Goal: Transaction & Acquisition: Subscribe to service/newsletter

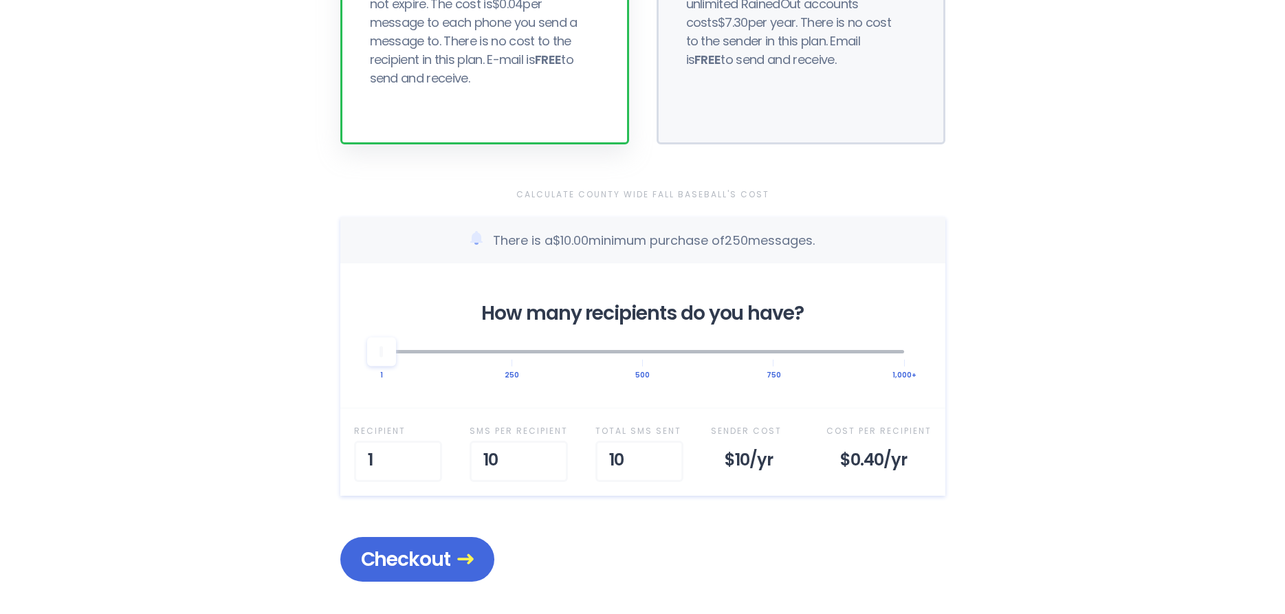
scroll to position [421, 0]
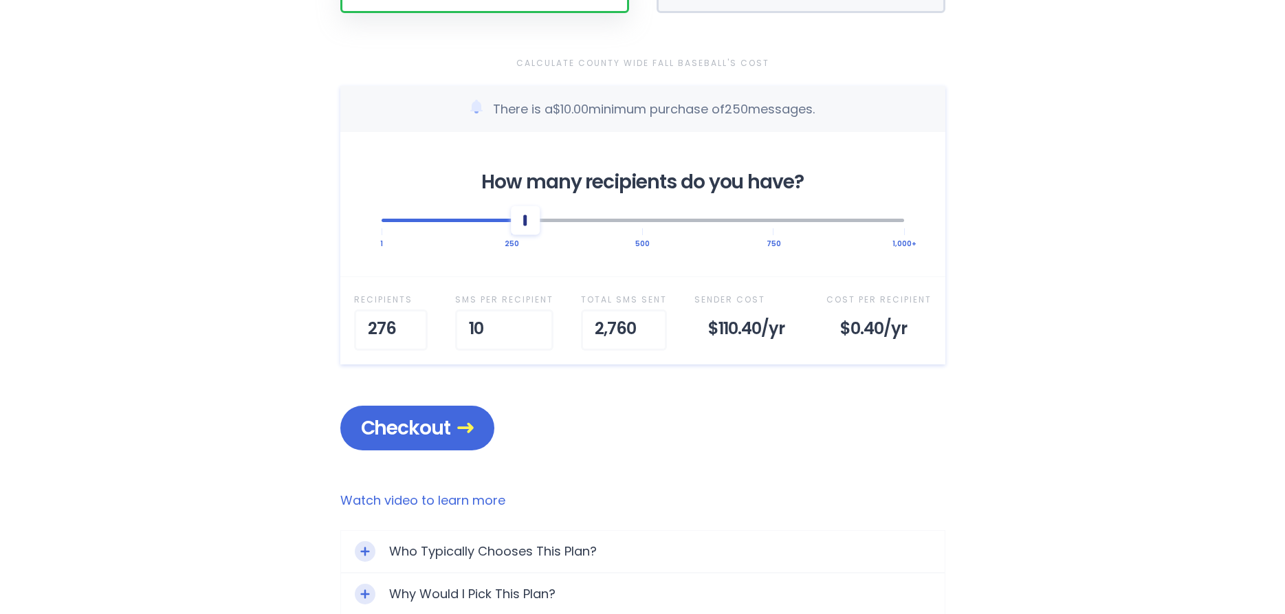
click at [522, 222] on div at bounding box center [642, 220] width 522 height 30
drag, startPoint x: 410, startPoint y: 326, endPoint x: 365, endPoint y: 329, distance: 44.7
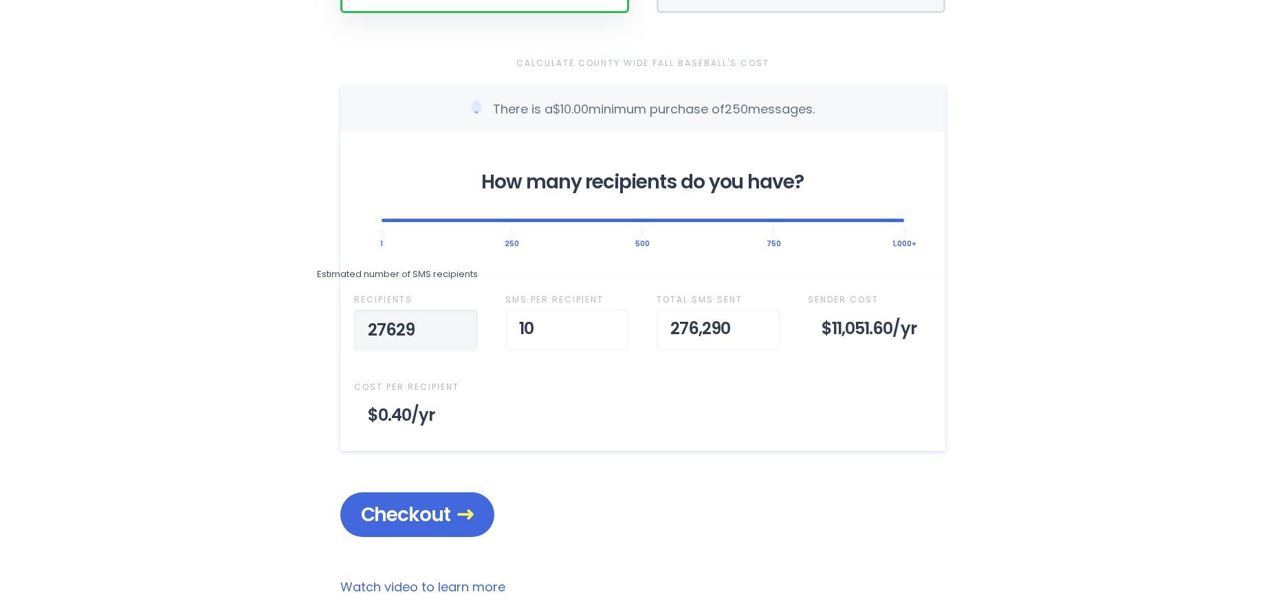
type input "276290"
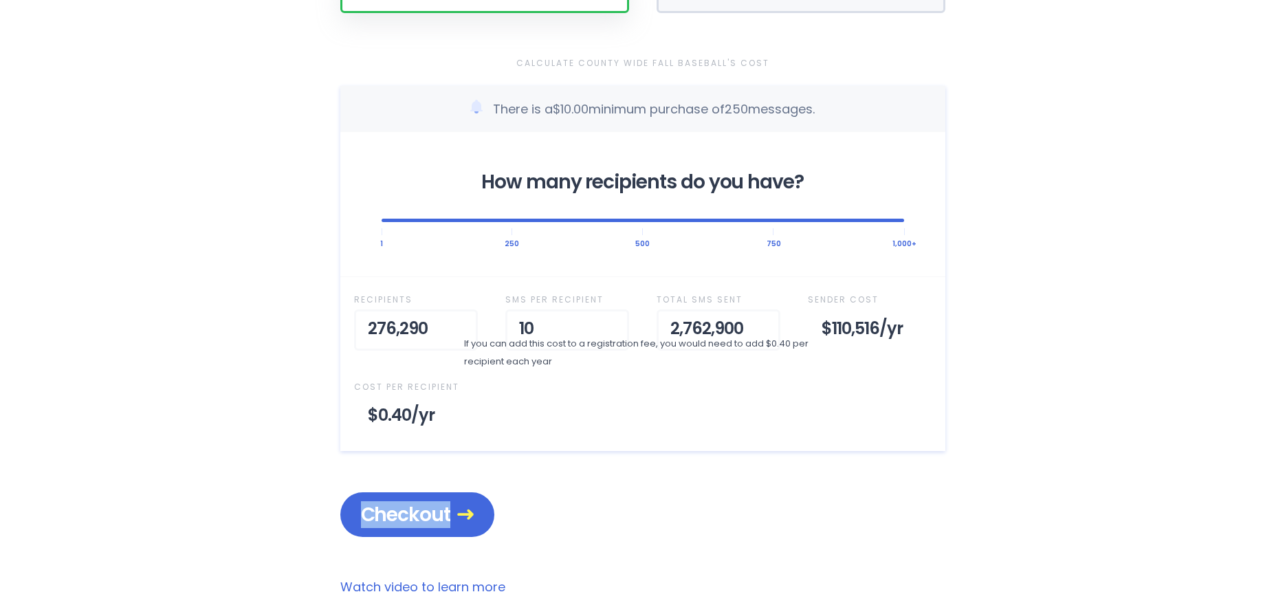
click at [612, 398] on div "Calculate County Wide Fall Baseball's Cost There is a $10.00 minimum purchase o…" at bounding box center [642, 295] width 605 height 482
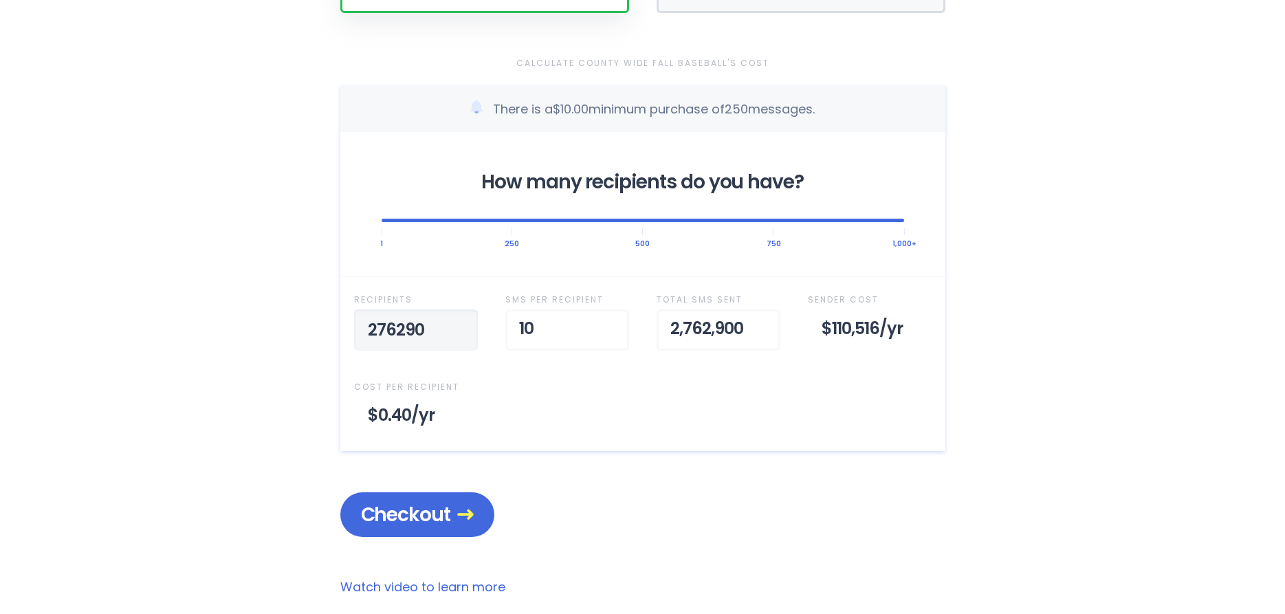
drag, startPoint x: 426, startPoint y: 333, endPoint x: 311, endPoint y: 342, distance: 115.1
type input "2"
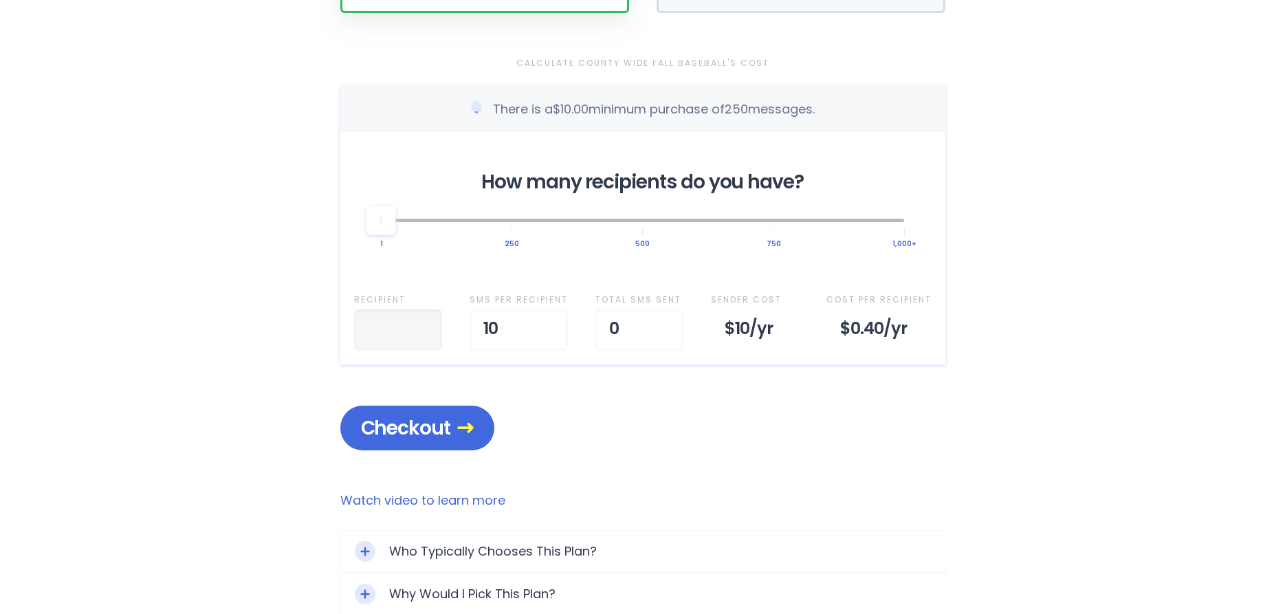
type input "2"
type input "340"
click at [663, 465] on main "Selected Plan Sender Pays This plan is for people looking to purchase a bundle …" at bounding box center [642, 184] width 605 height 1065
